Goal: Task Accomplishment & Management: Manage account settings

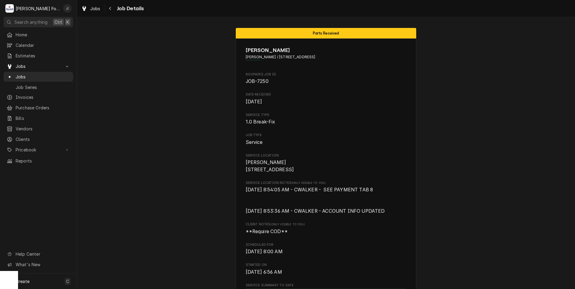
scroll to position [774, 0]
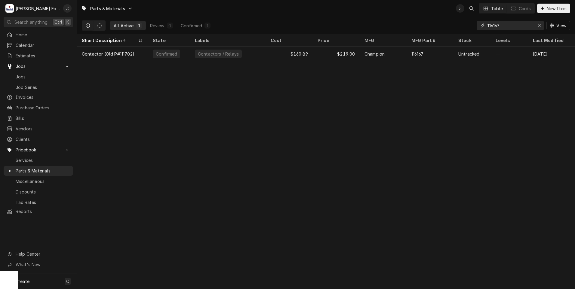
click at [540, 24] on icon "Erase input" at bounding box center [538, 25] width 3 height 4
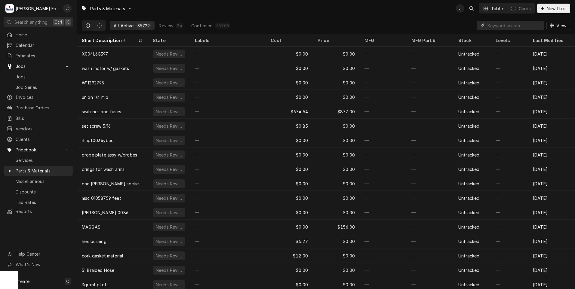
click at [501, 25] on input "Dynamic Content Wrapper" at bounding box center [513, 26] width 53 height 10
paste input "01-100V21-0155A"
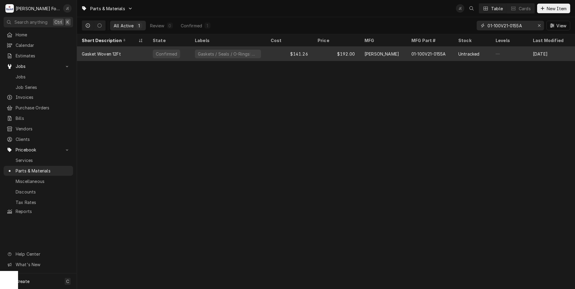
type input "01-100V21-0155A"
click at [139, 53] on div "Gasket Woven 12Ft" at bounding box center [112, 54] width 71 height 14
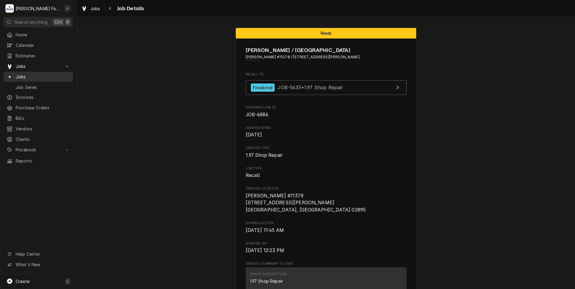
click at [34, 74] on span "Jobs" at bounding box center [43, 77] width 54 height 6
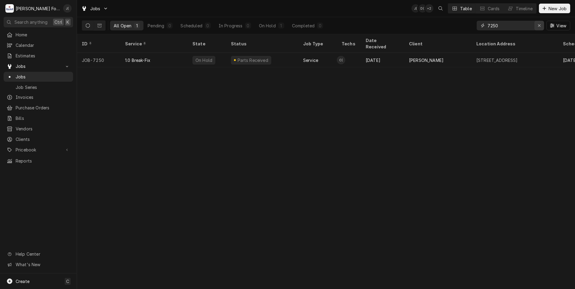
click at [539, 26] on icon "Erase input" at bounding box center [538, 25] width 3 height 4
click at [515, 25] on input "Dynamic Content Wrapper" at bounding box center [515, 26] width 56 height 10
type input "7293"
click at [540, 26] on icon "Erase input" at bounding box center [539, 25] width 2 height 2
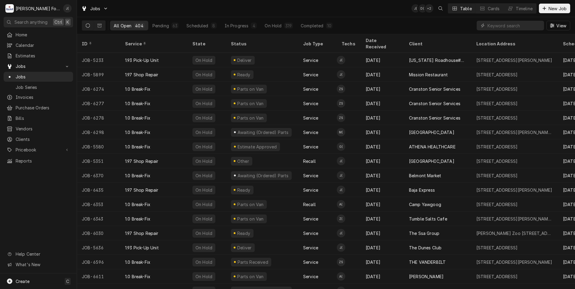
click at [487, 25] on div "Dynamic Content Wrapper" at bounding box center [509, 26] width 67 height 10
click at [492, 23] on input "Dynamic Content Wrapper" at bounding box center [513, 26] width 53 height 10
click at [495, 28] on input "Dynamic Content Wrapper" at bounding box center [513, 26] width 53 height 10
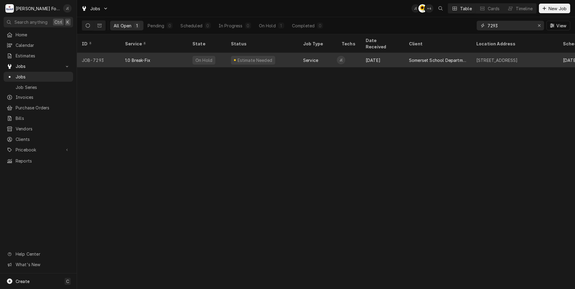
type input "7293"
click at [320, 57] on div "Service" at bounding box center [317, 60] width 38 height 14
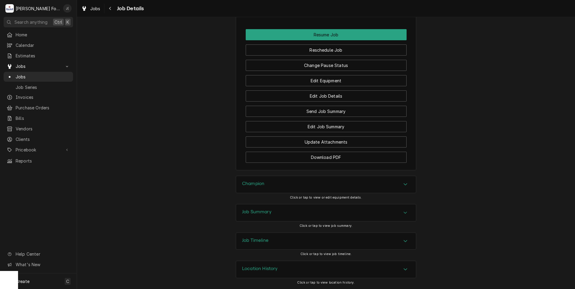
scroll to position [732, 0]
click at [263, 181] on div "Champion" at bounding box center [326, 184] width 180 height 17
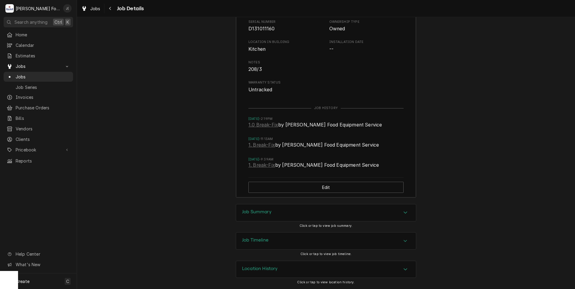
scroll to position [953, 0]
click at [281, 220] on div "Job Summary" at bounding box center [326, 212] width 180 height 17
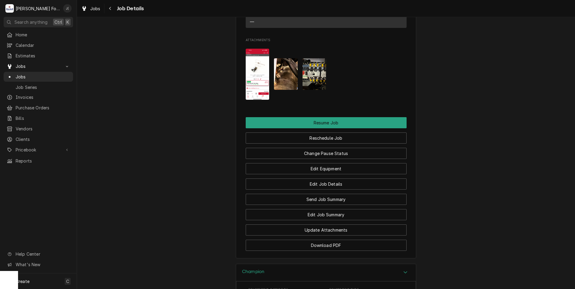
scroll to position [629, 0]
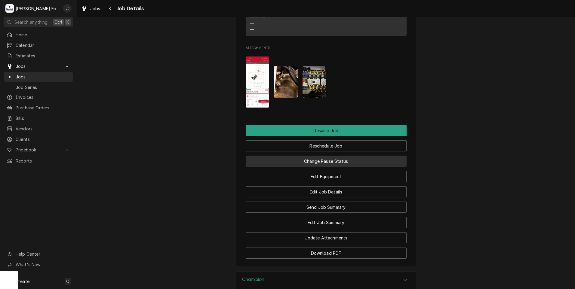
click at [319, 166] on button "Change Pause Status" at bounding box center [326, 161] width 161 height 11
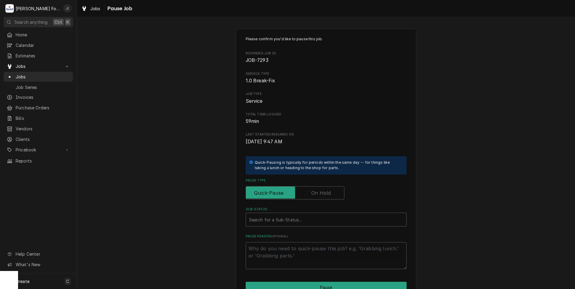
drag, startPoint x: 326, startPoint y: 192, endPoint x: 311, endPoint y: 208, distance: 22.3
click at [325, 193] on label "Pause Type" at bounding box center [295, 192] width 99 height 13
click at [325, 193] on input "Pause Type" at bounding box center [294, 192] width 93 height 13
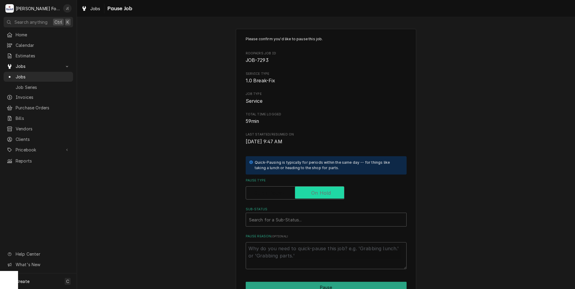
checkbox input "true"
click at [301, 221] on div "Sub-Status" at bounding box center [326, 219] width 154 height 11
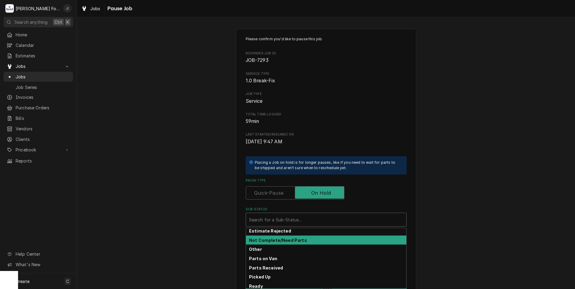
scroll to position [36, 0]
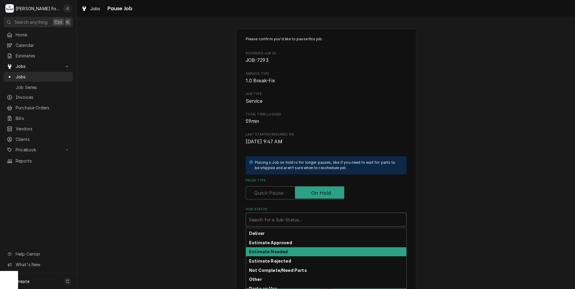
click at [278, 255] on div "Estimate Needed" at bounding box center [326, 251] width 160 height 9
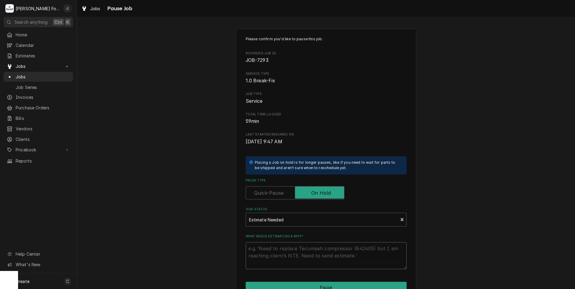
click at [277, 258] on textarea "What needs estimating & why?" at bounding box center [326, 255] width 161 height 27
type textarea "x"
type textarea "p"
type textarea "x"
type textarea "pr"
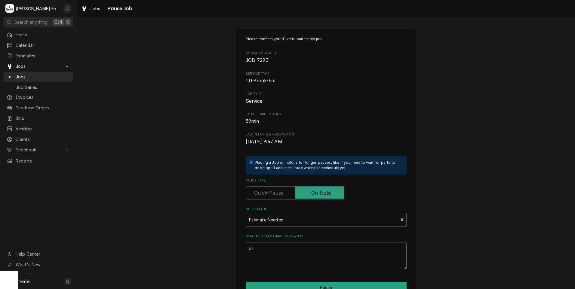
type textarea "x"
type textarea "pri"
type textarea "x"
type textarea "pric"
type textarea "x"
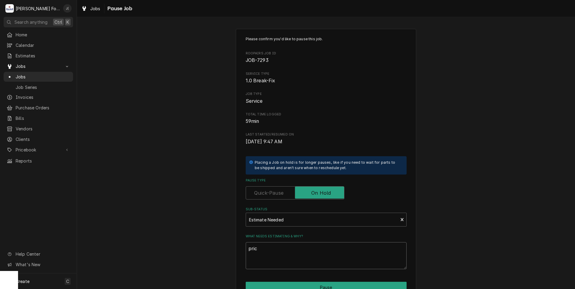
type textarea "price"
type textarea "x"
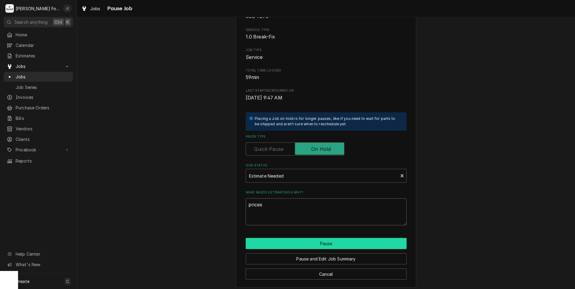
scroll to position [47, 0]
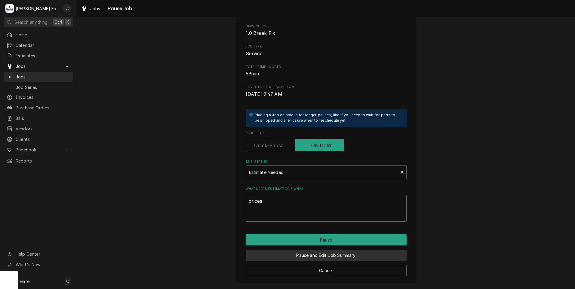
type textarea "prices"
click at [331, 252] on button "Pause and Edit Job Summary" at bounding box center [326, 255] width 161 height 11
type textarea "x"
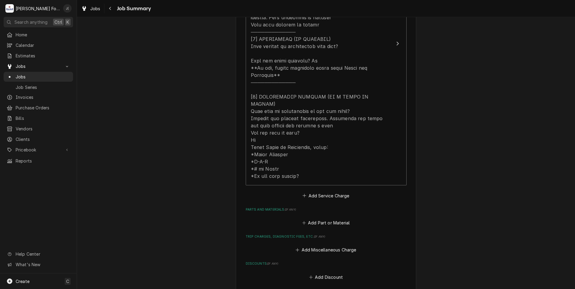
scroll to position [331, 0]
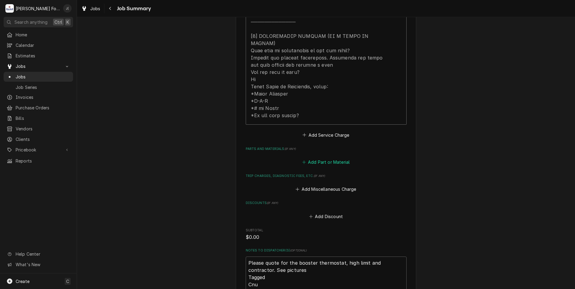
click at [312, 158] on button "Add Part or Material" at bounding box center [326, 162] width 50 height 8
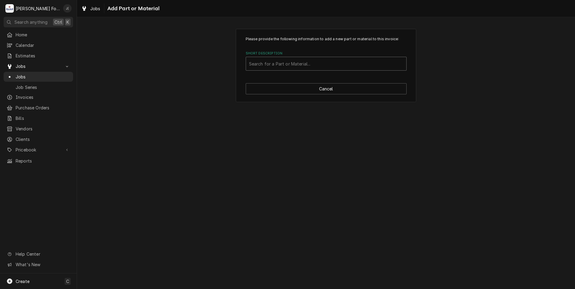
click at [277, 67] on div "Short Description" at bounding box center [326, 63] width 154 height 11
type input "109069"
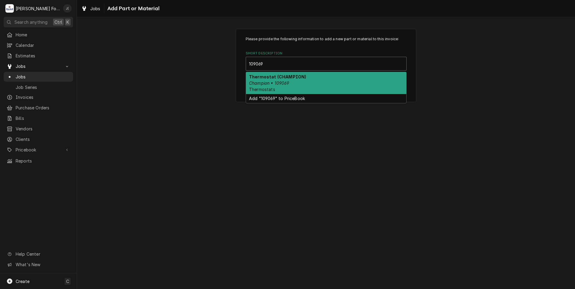
click at [276, 87] on div "Thermostat (CHAMPION) Champion • 109069 Thermostats" at bounding box center [326, 83] width 160 height 22
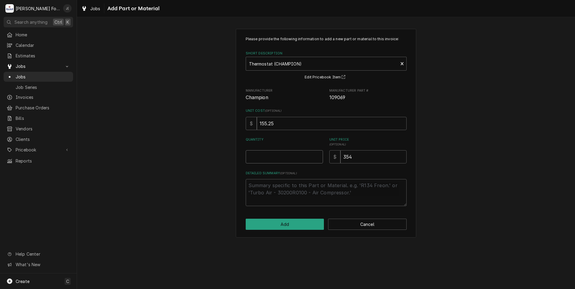
click at [282, 157] on input "Quantity" at bounding box center [284, 156] width 77 height 13
type textarea "x"
type input "1"
click at [289, 219] on button "Add" at bounding box center [285, 224] width 78 height 11
type textarea "x"
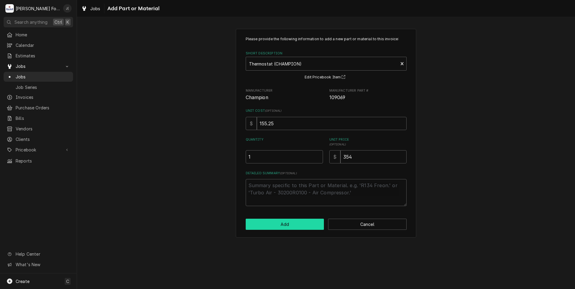
scroll to position [331, 0]
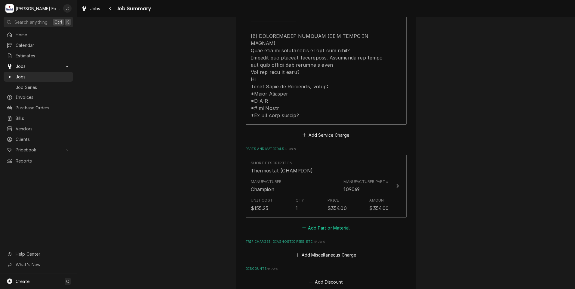
click at [325, 224] on button "Add Part or Material" at bounding box center [326, 228] width 50 height 8
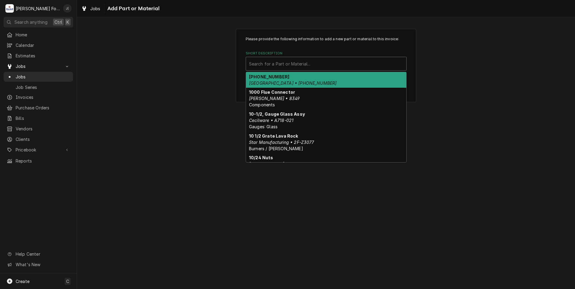
click at [297, 64] on div "Short Description" at bounding box center [326, 63] width 154 height 11
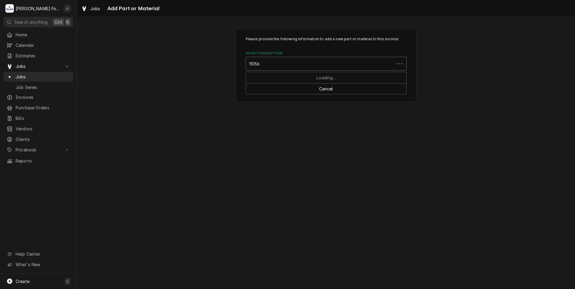
type input "110562"
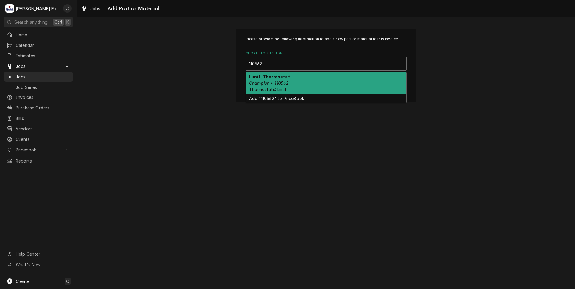
click at [302, 80] on div "Limit, Thermostat Champion • 110562 Thermostats: Limit" at bounding box center [326, 83] width 160 height 22
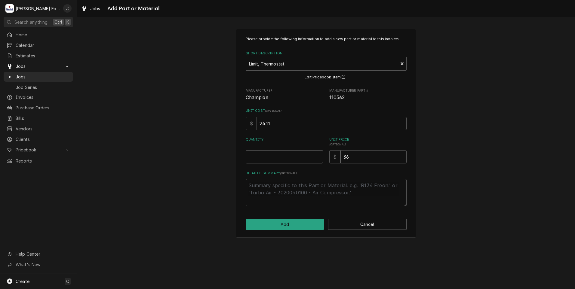
click at [285, 155] on input "Quantity" at bounding box center [284, 156] width 77 height 13
type textarea "x"
type input "1"
click at [273, 224] on button "Add" at bounding box center [285, 224] width 78 height 11
type textarea "x"
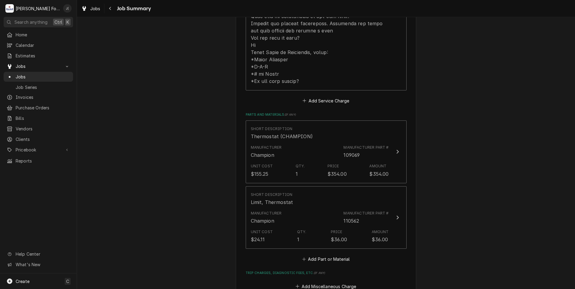
scroll to position [391, 0]
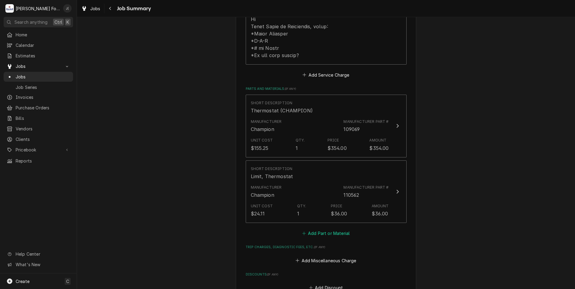
click at [330, 229] on button "Add Part or Material" at bounding box center [326, 233] width 50 height 8
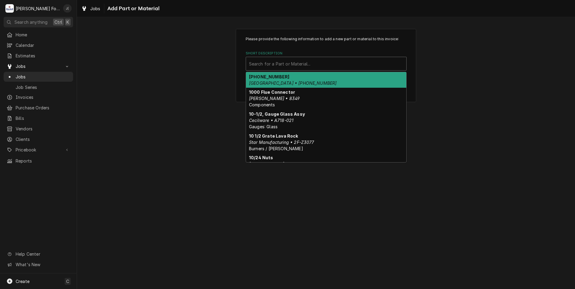
click at [262, 62] on div "Short Description" at bounding box center [326, 63] width 154 height 11
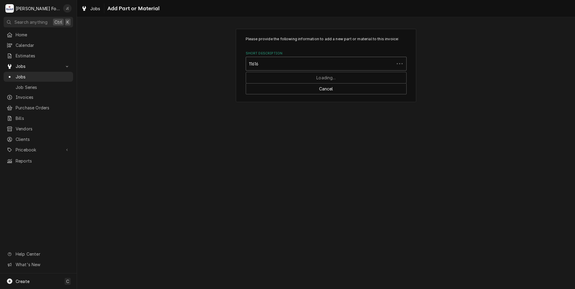
type input "116167"
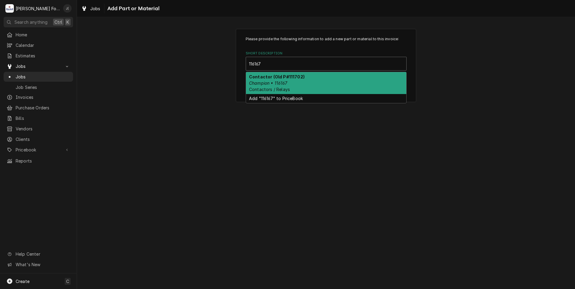
click at [299, 84] on div "Contactor (Old P#111702) Champion • 116167 Contactors / Relays" at bounding box center [326, 83] width 160 height 22
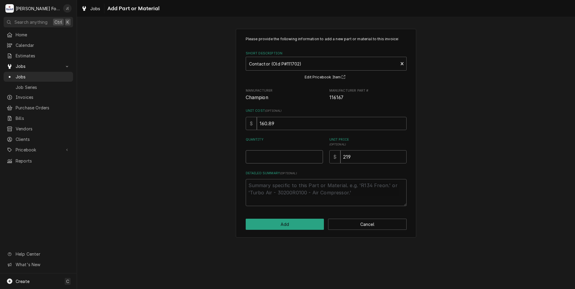
click at [282, 157] on input "Quantity" at bounding box center [284, 156] width 77 height 13
type textarea "x"
type input "1"
click at [273, 226] on button "Add" at bounding box center [285, 224] width 78 height 11
type textarea "x"
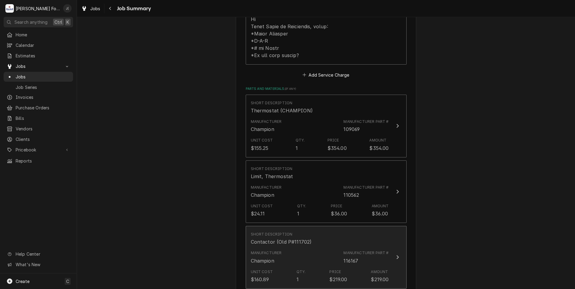
scroll to position [451, 0]
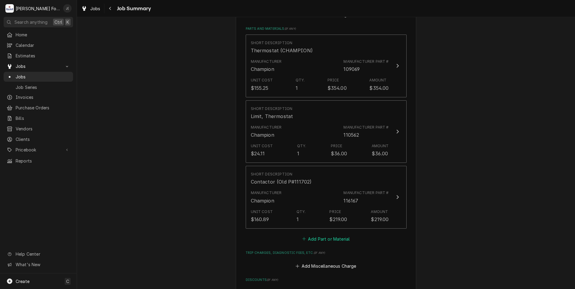
click at [330, 235] on button "Add Part or Material" at bounding box center [326, 239] width 50 height 8
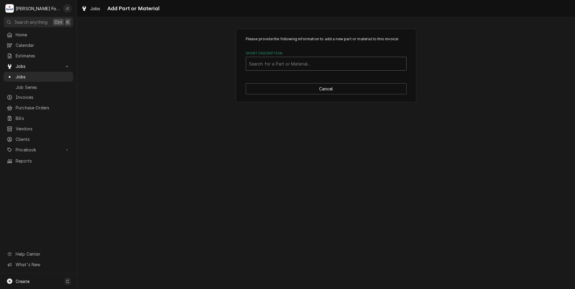
click at [288, 63] on div "Short Description" at bounding box center [326, 63] width 154 height 11
type input "ssdt"
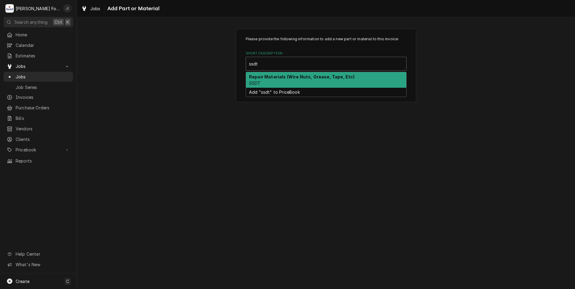
drag, startPoint x: 277, startPoint y: 82, endPoint x: 279, endPoint y: 85, distance: 3.9
click at [279, 85] on div "Repair Materials (Wire Nuts, Grease, Tape, Etc) SSDT" at bounding box center [326, 80] width 160 height 16
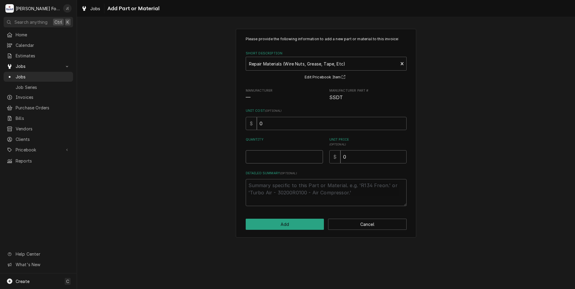
click at [281, 158] on input "Quantity" at bounding box center [284, 156] width 77 height 13
type textarea "x"
type input "1"
type textarea "x"
type input "1"
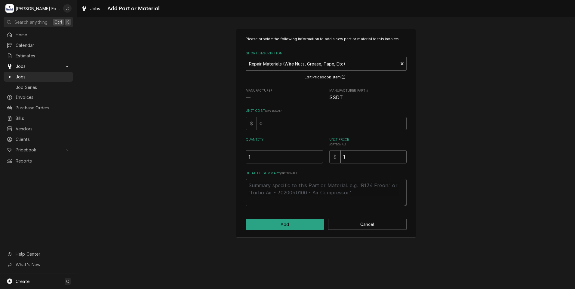
type textarea "x"
type input "14"
click at [262, 223] on button "Add" at bounding box center [285, 224] width 78 height 11
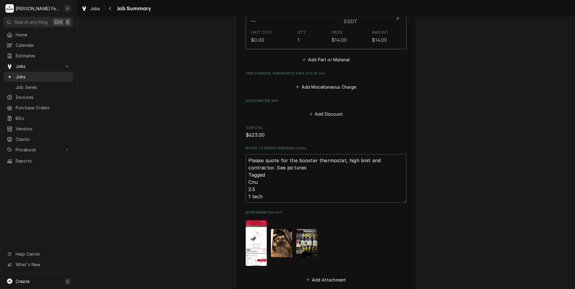
scroll to position [770, 0]
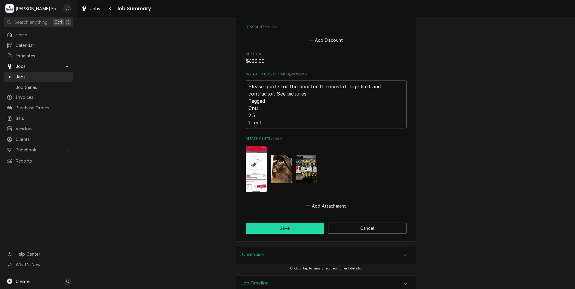
click at [294, 223] on button "Save" at bounding box center [285, 228] width 78 height 11
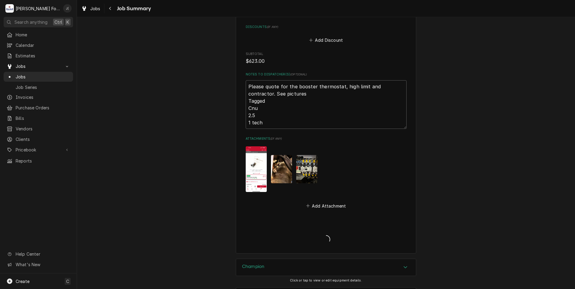
type textarea "x"
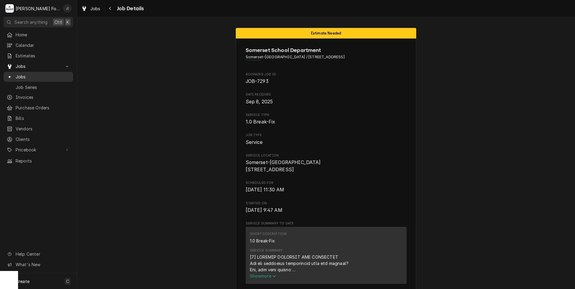
click at [43, 76] on span "Jobs" at bounding box center [43, 77] width 54 height 6
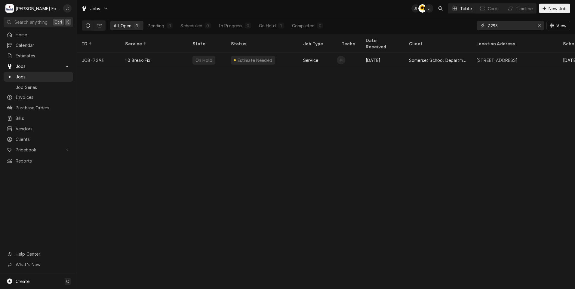
click at [541, 26] on icon "Erase input" at bounding box center [538, 25] width 3 height 4
click at [525, 25] on input "Dynamic Content Wrapper" at bounding box center [515, 26] width 56 height 10
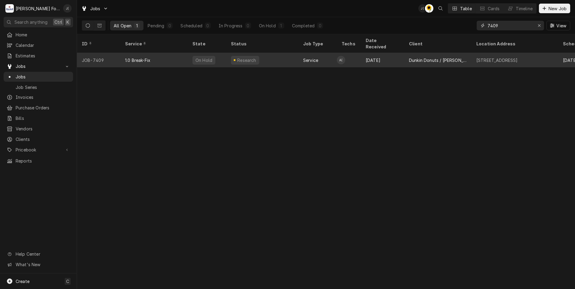
type input "7409"
click at [281, 54] on div "Research" at bounding box center [262, 60] width 72 height 14
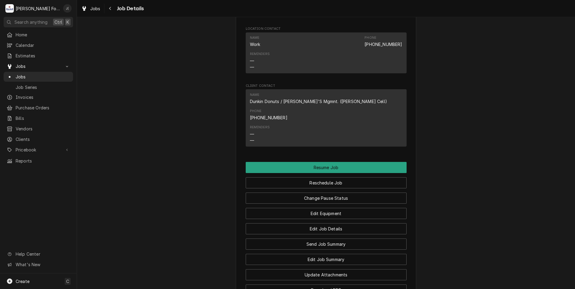
scroll to position [755, 0]
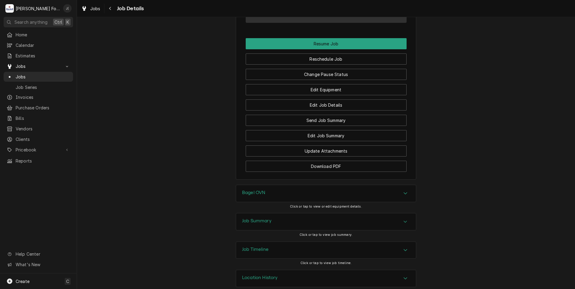
click at [254, 217] on div "Job Summary" at bounding box center [326, 221] width 180 height 17
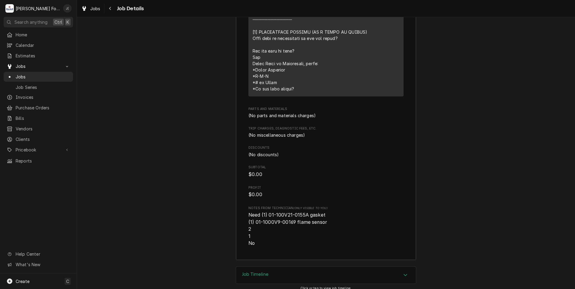
scroll to position [1262, 0]
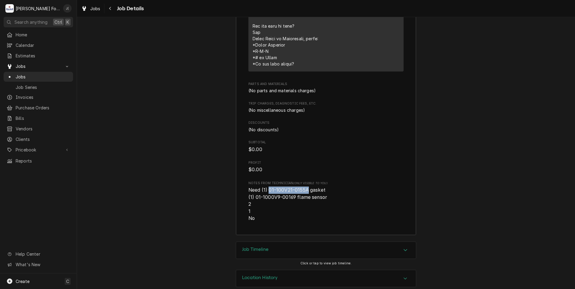
drag, startPoint x: 305, startPoint y: 181, endPoint x: 267, endPoint y: 181, distance: 38.2
click at [267, 187] on span "Need (1) 01-100V21-0155A gasket (1) 01-1000V9-00169 flame sensor 2 1 No" at bounding box center [287, 204] width 78 height 34
copy span "01-100V21-0155A"
click at [24, 76] on span "Jobs" at bounding box center [43, 77] width 54 height 6
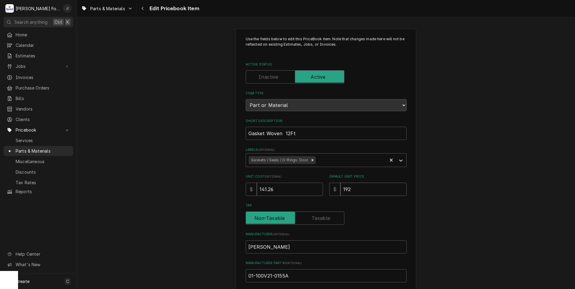
drag, startPoint x: 369, startPoint y: 190, endPoint x: 252, endPoint y: 187, distance: 116.9
click at [254, 187] on div "Unit Cost ( optional ) $ 141.26 Default Unit Price $ 192" at bounding box center [326, 184] width 161 height 21
type textarea "x"
type input "1"
type textarea "x"
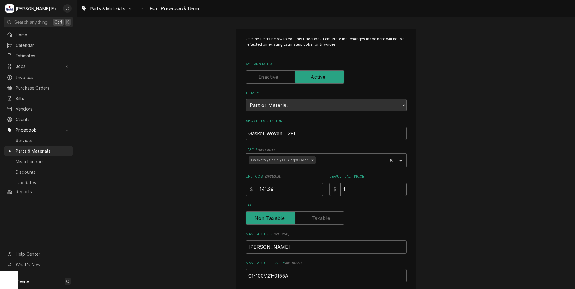
type input "19"
type textarea "x"
type input "197"
type textarea "x"
type input "197.0"
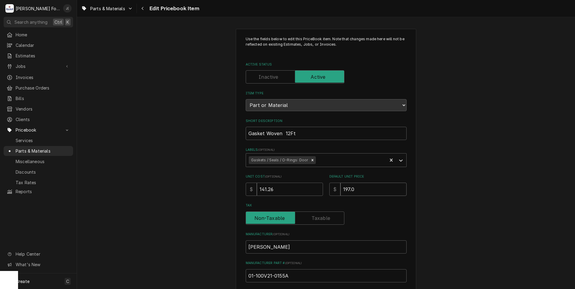
type textarea "x"
type input "197.00"
click at [274, 188] on input "141.26" at bounding box center [290, 189] width 66 height 13
drag, startPoint x: 274, startPoint y: 188, endPoint x: 239, endPoint y: 192, distance: 35.0
click at [240, 192] on div "Use the fields below to edit this PriceBook item. Note that changes made here w…" at bounding box center [326, 235] width 180 height 413
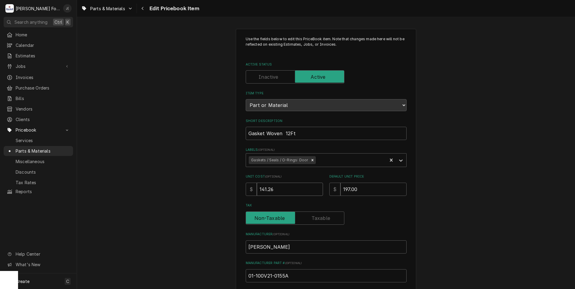
type textarea "x"
type input "1"
type textarea "x"
type input "16"
type textarea "x"
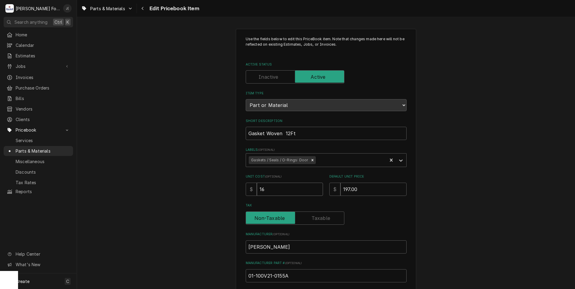
type input "162"
type textarea "x"
type input "162.1"
type textarea "x"
type input "162.15"
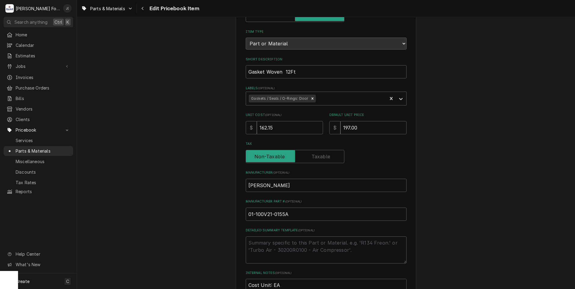
scroll to position [180, 0]
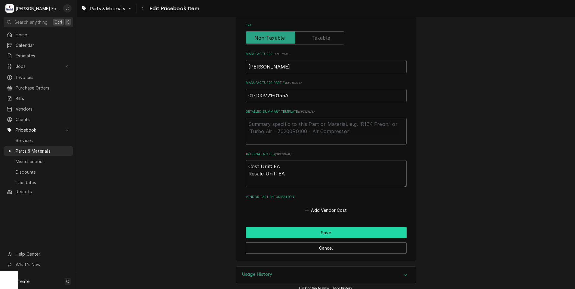
click at [273, 232] on button "Save" at bounding box center [326, 232] width 161 height 11
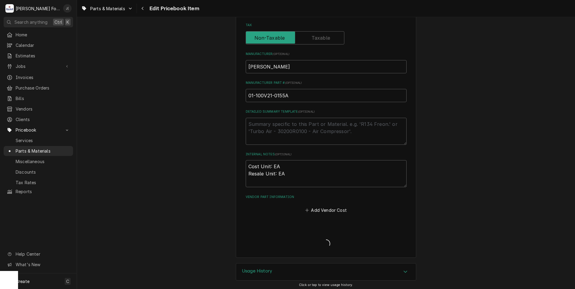
type textarea "x"
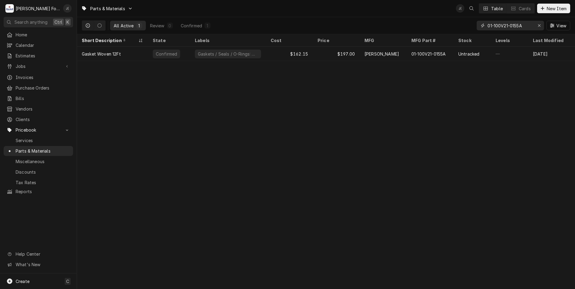
click at [539, 25] on icon "Erase input" at bounding box center [538, 25] width 3 height 4
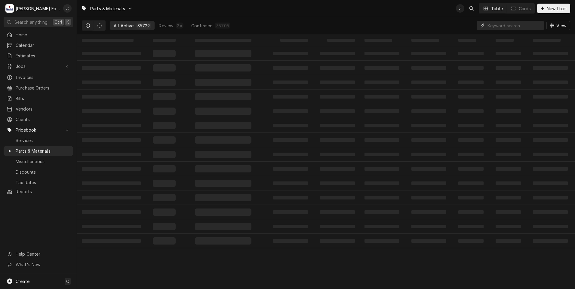
paste input "01-1000V9-00169"
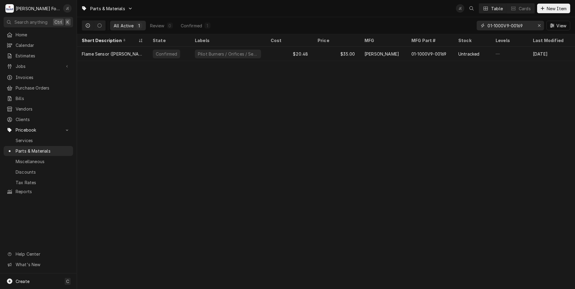
type input "01-1000V9-00169"
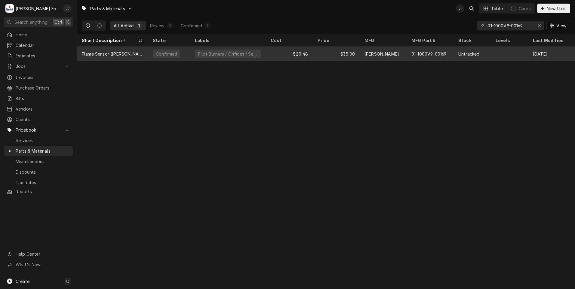
click at [347, 56] on div "$35.00" at bounding box center [336, 54] width 47 height 14
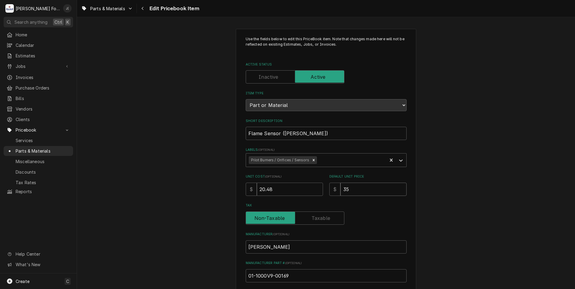
drag, startPoint x: 352, startPoint y: 192, endPoint x: 284, endPoint y: 186, distance: 68.8
click at [312, 189] on div "Unit Cost ( optional ) $ 20.48 Default Unit Price $ 35" at bounding box center [326, 184] width 161 height 21
type textarea "x"
type input "4"
type textarea "x"
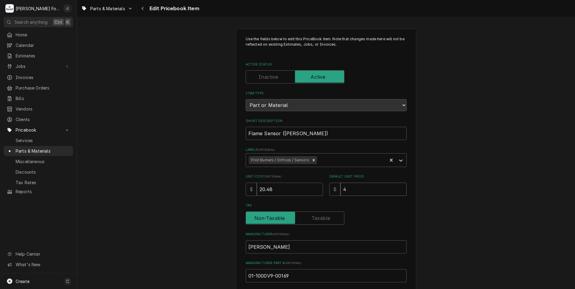
type input "48"
type textarea "x"
type input "48.0"
type textarea "x"
type input "48.00"
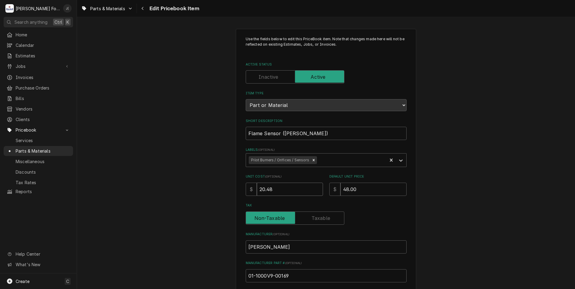
drag, startPoint x: 288, startPoint y: 191, endPoint x: 168, endPoint y: 177, distance: 120.6
click at [206, 183] on div "Use the fields below to edit this PriceBook item. Note that changes made here w…" at bounding box center [326, 234] width 498 height 423
type textarea "x"
type input "3"
type textarea "x"
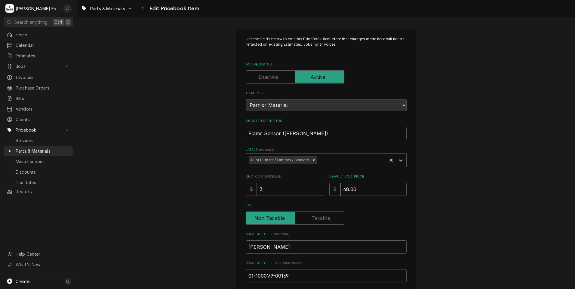
type input "36"
type textarea "x"
type input "36.7"
type textarea "x"
type input "36.74"
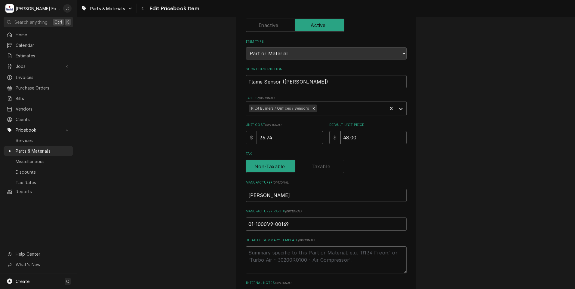
scroll to position [185, 0]
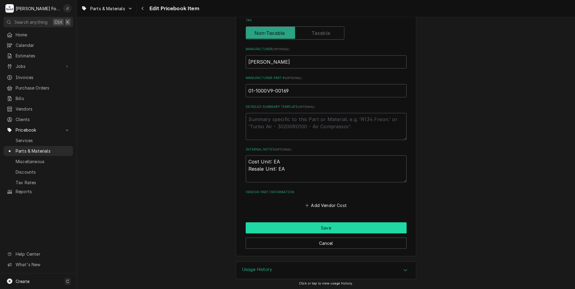
click at [324, 228] on button "Save" at bounding box center [326, 227] width 161 height 11
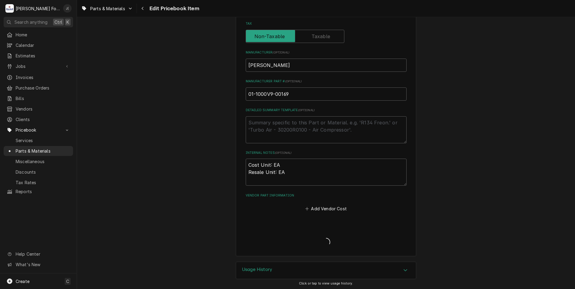
type textarea "x"
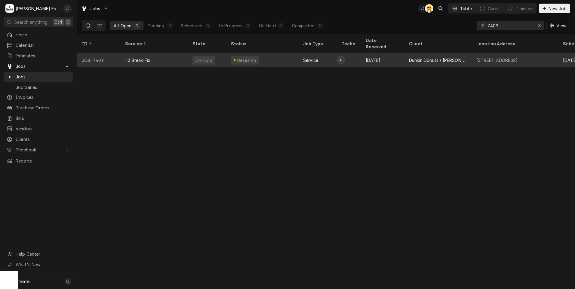
click at [272, 53] on div "Research" at bounding box center [262, 60] width 72 height 14
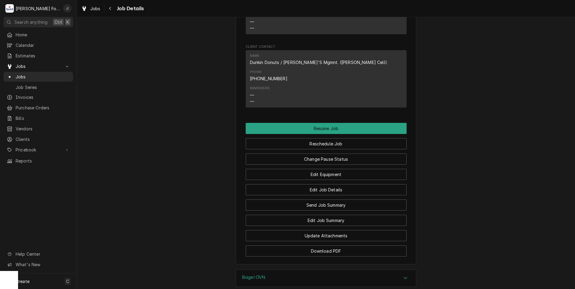
scroll to position [751, 0]
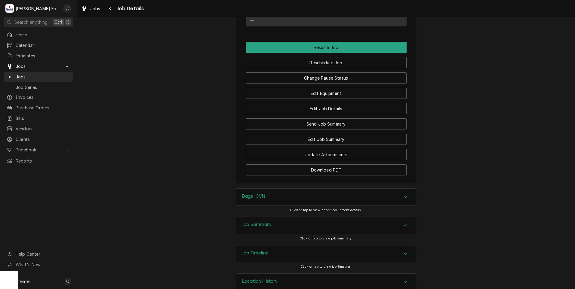
click at [250, 192] on div "Bagel OVN" at bounding box center [326, 197] width 180 height 17
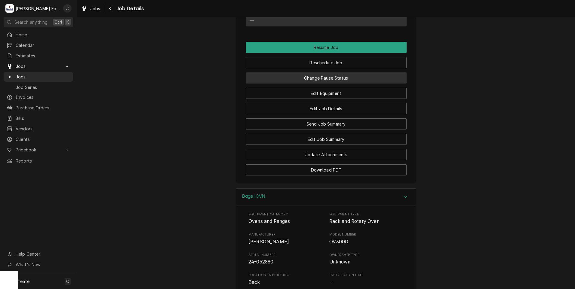
click at [330, 72] on button "Change Pause Status" at bounding box center [326, 77] width 161 height 11
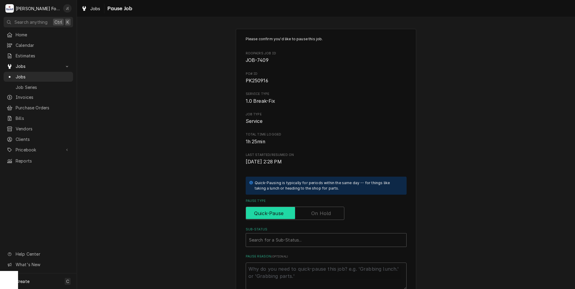
click at [316, 217] on input "Pause Type" at bounding box center [294, 213] width 93 height 13
checkbox input "true"
click at [300, 241] on div "Sub-Status" at bounding box center [326, 240] width 154 height 11
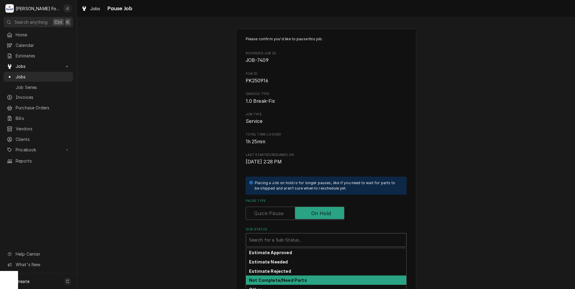
scroll to position [36, 0]
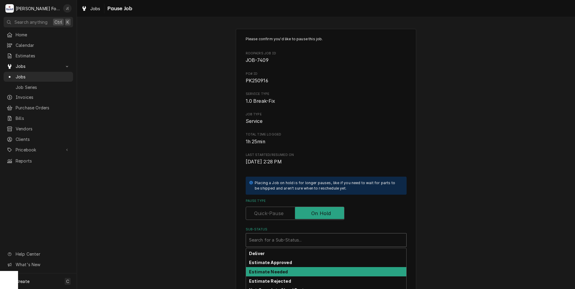
click at [275, 270] on strong "Estimate Needed" at bounding box center [268, 271] width 39 height 5
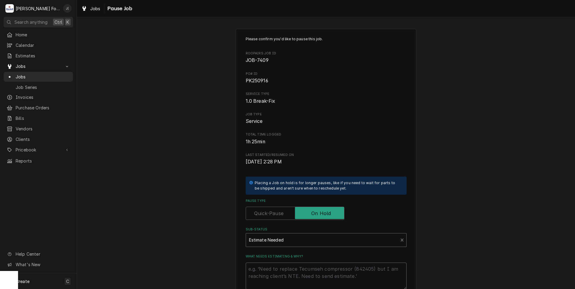
click at [275, 270] on textarea "What needs estimating & why?" at bounding box center [326, 276] width 161 height 27
type textarea "x"
type textarea "0"
type textarea "x"
type textarea "09"
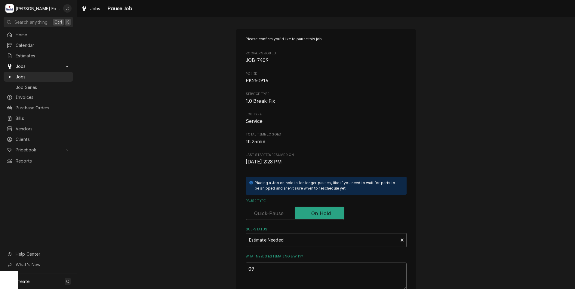
type textarea "x"
type textarea "09/"
type textarea "x"
type textarea "09/2"
type textarea "x"
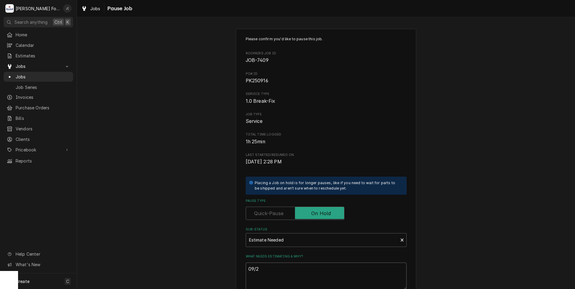
type textarea "09/23"
type textarea "x"
type textarea "09/23/"
type textarea "x"
type textarea "09/23/2"
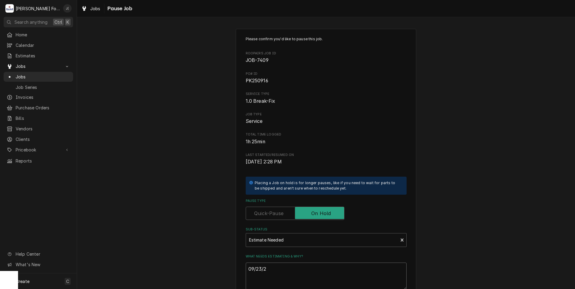
type textarea "x"
type textarea "09/23/20"
type textarea "x"
type textarea "09/23/202"
type textarea "x"
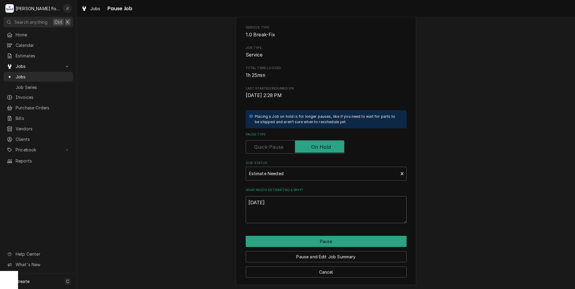
scroll to position [68, 0]
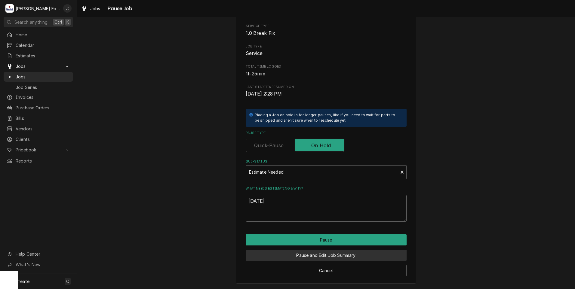
type textarea "09/23/2025"
click at [346, 257] on button "Pause and Edit Job Summary" at bounding box center [326, 255] width 161 height 11
type textarea "x"
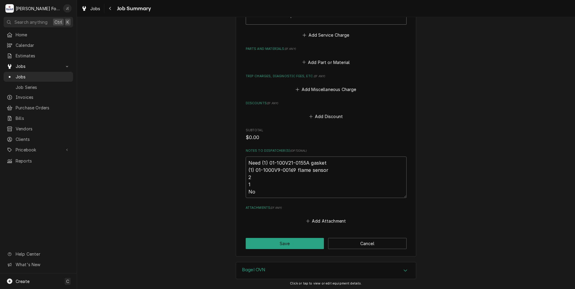
scroll to position [391, 0]
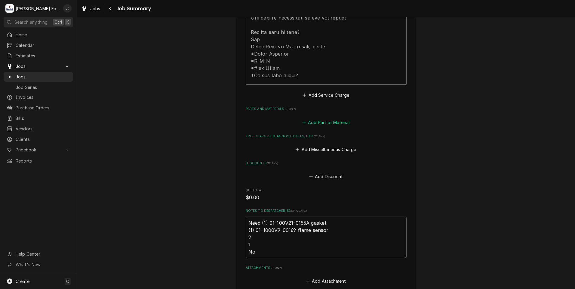
click at [313, 118] on button "Add Part or Material" at bounding box center [326, 122] width 50 height 8
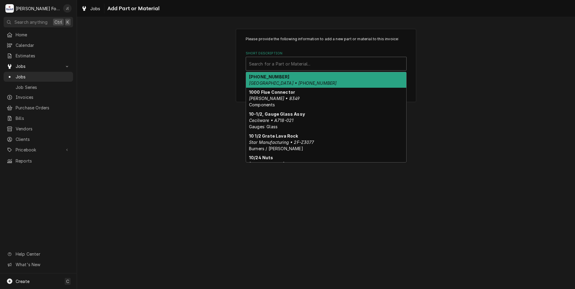
click at [309, 64] on div "Short Description" at bounding box center [326, 63] width 154 height 11
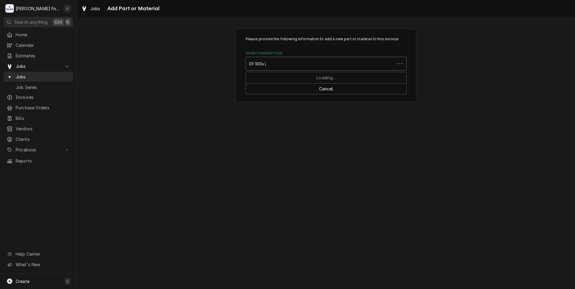
type input "01-100v21"
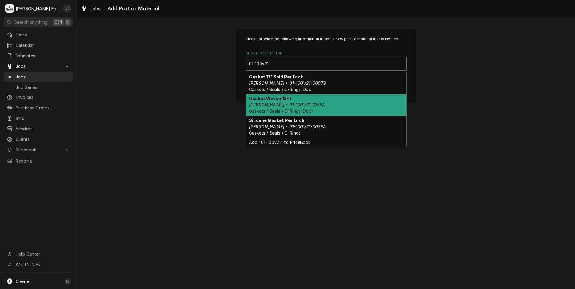
click at [310, 103] on div "Gasket Woven 12Ft Baxter • 01-100V21-0155A Gaskets / Seals / O-Rings: Door" at bounding box center [326, 105] width 160 height 22
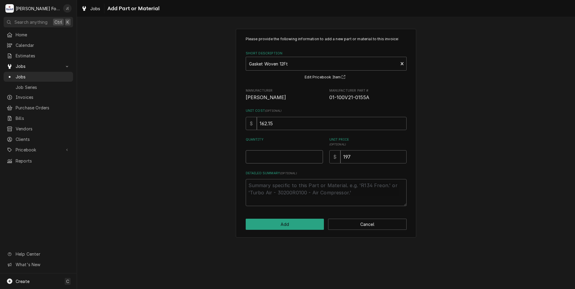
click at [282, 157] on input "Quantity" at bounding box center [284, 156] width 77 height 13
type textarea "x"
type input "1"
click at [307, 223] on button "Add" at bounding box center [285, 224] width 78 height 11
type textarea "x"
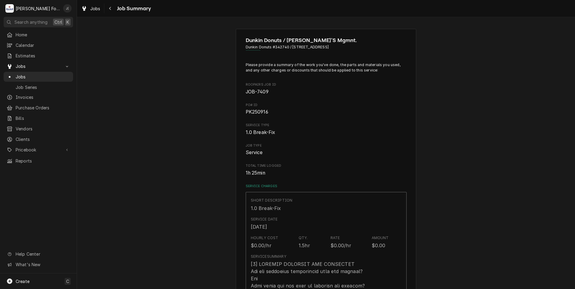
scroll to position [391, 0]
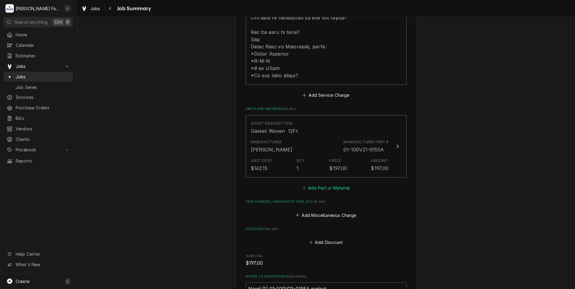
click at [330, 184] on button "Add Part or Material" at bounding box center [326, 188] width 50 height 8
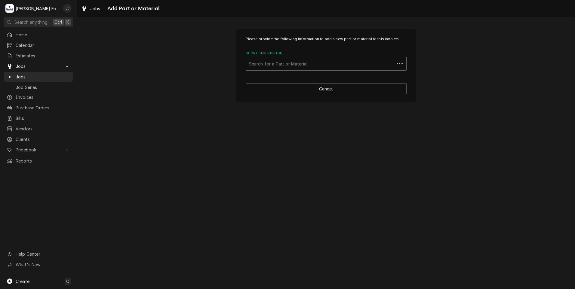
click at [305, 60] on div "Short Description" at bounding box center [320, 63] width 142 height 11
type input "01-1000v9-00169"
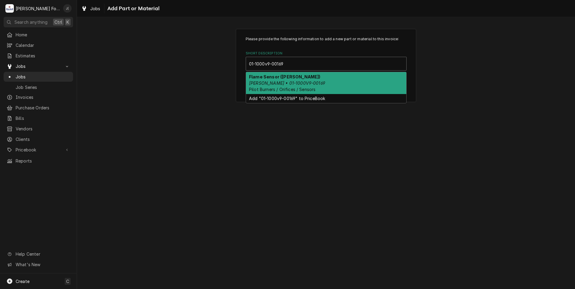
click at [300, 83] on div "Flame Sensor (BAXTER) Baxter • 01-1000V9-00169 Pilot Burners / Orifices / Senso…" at bounding box center [326, 83] width 160 height 22
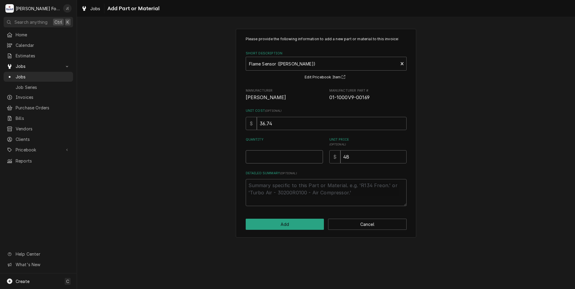
click at [290, 153] on input "Quantity" at bounding box center [284, 156] width 77 height 13
type textarea "x"
type input "1"
click at [314, 230] on div "Please provide the following information to add a new part or material to this …" at bounding box center [326, 133] width 180 height 209
click at [279, 226] on button "Add" at bounding box center [285, 224] width 78 height 11
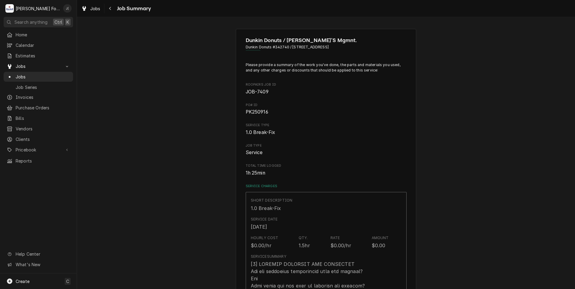
type textarea "x"
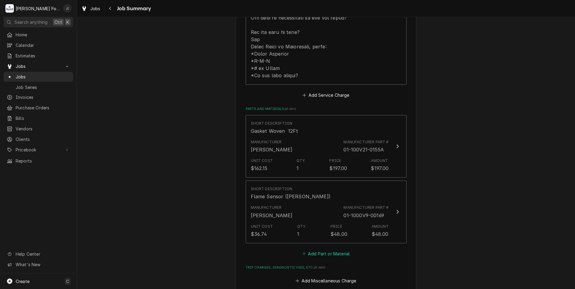
click at [302, 252] on icon "Parts and Materials" at bounding box center [304, 254] width 4 height 4
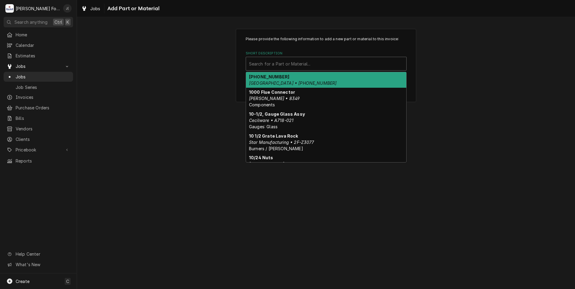
click at [279, 66] on div "Short Description" at bounding box center [326, 63] width 154 height 11
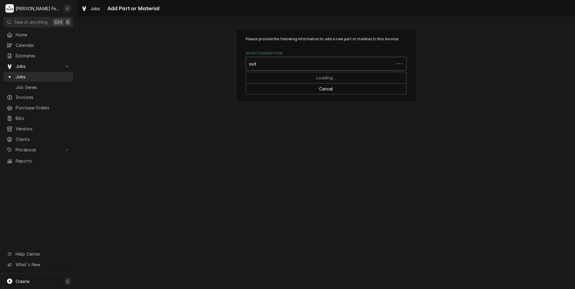
type input "ssdt"
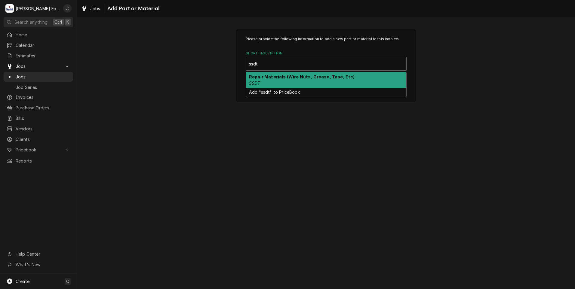
click at [282, 83] on div "Repair Materials (Wire Nuts, Grease, Tape, Etc) SSDT" at bounding box center [326, 80] width 160 height 16
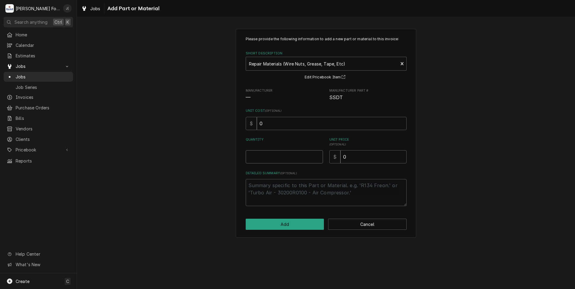
click at [286, 160] on input "Quantity" at bounding box center [284, 156] width 77 height 13
type textarea "x"
type input "1"
type textarea "x"
type input "6"
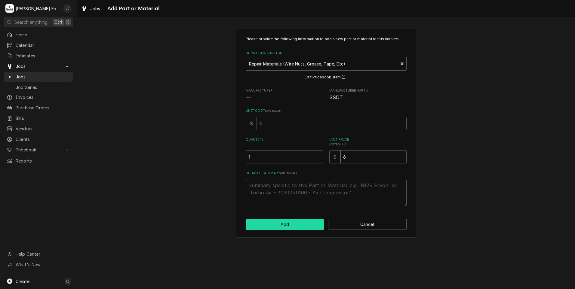
click at [313, 220] on button "Add" at bounding box center [285, 224] width 78 height 11
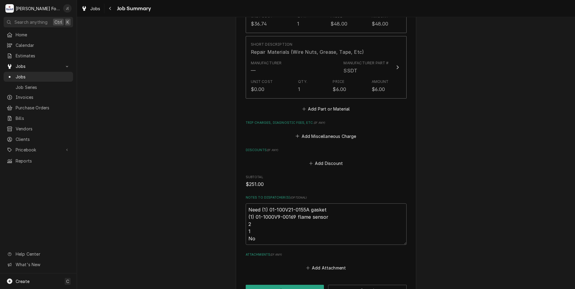
scroll to position [631, 0]
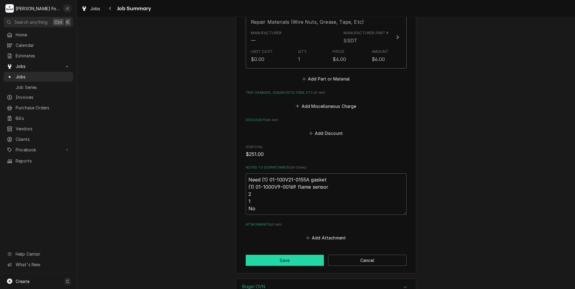
click at [279, 255] on button "Save" at bounding box center [285, 260] width 78 height 11
type textarea "x"
